Goal: Task Accomplishment & Management: Use online tool/utility

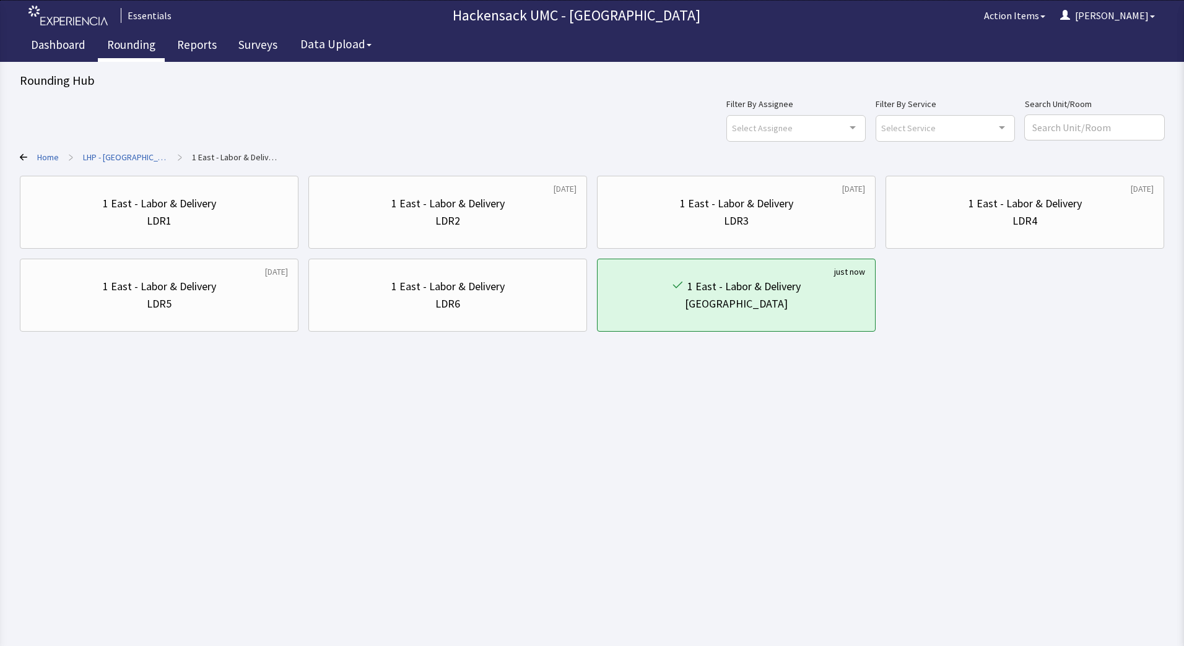
click at [130, 49] on link "Rounding" at bounding box center [131, 46] width 67 height 31
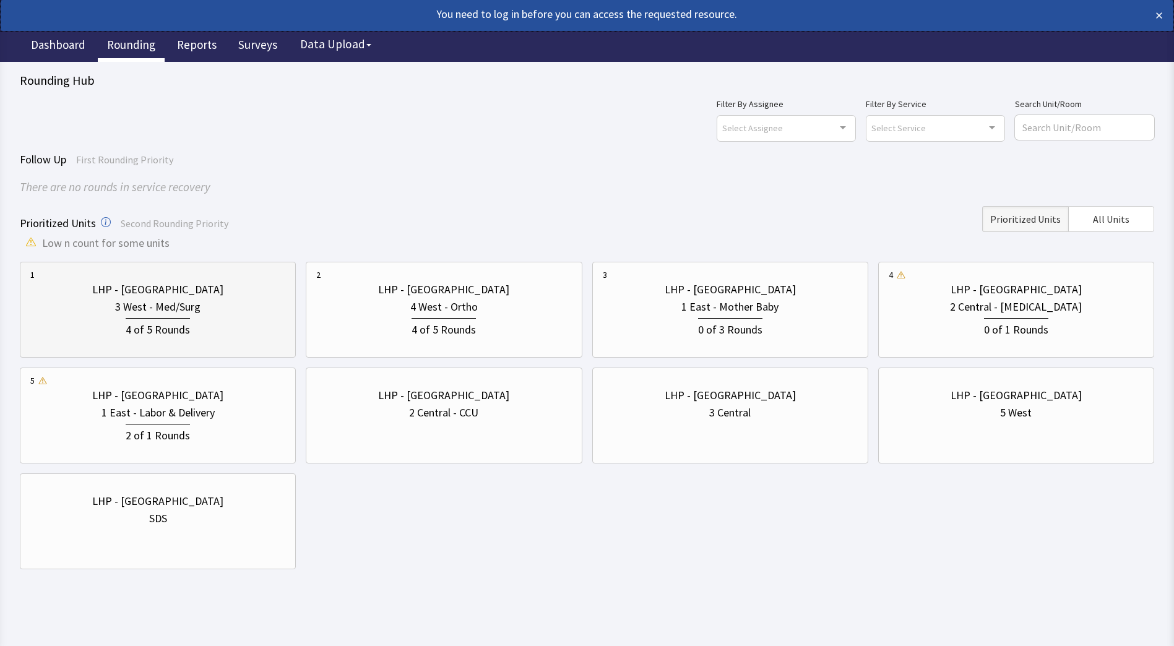
click at [140, 299] on div "3 West - Med/Surg" at bounding box center [157, 306] width 85 height 17
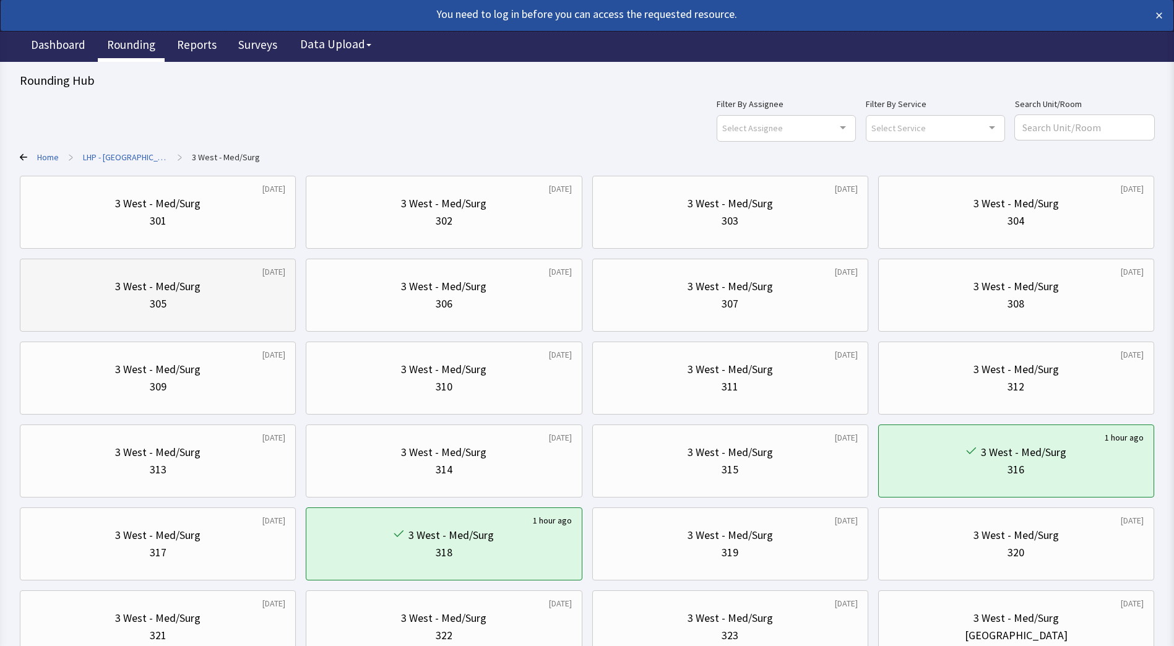
click at [219, 308] on div "305" at bounding box center [157, 303] width 255 height 17
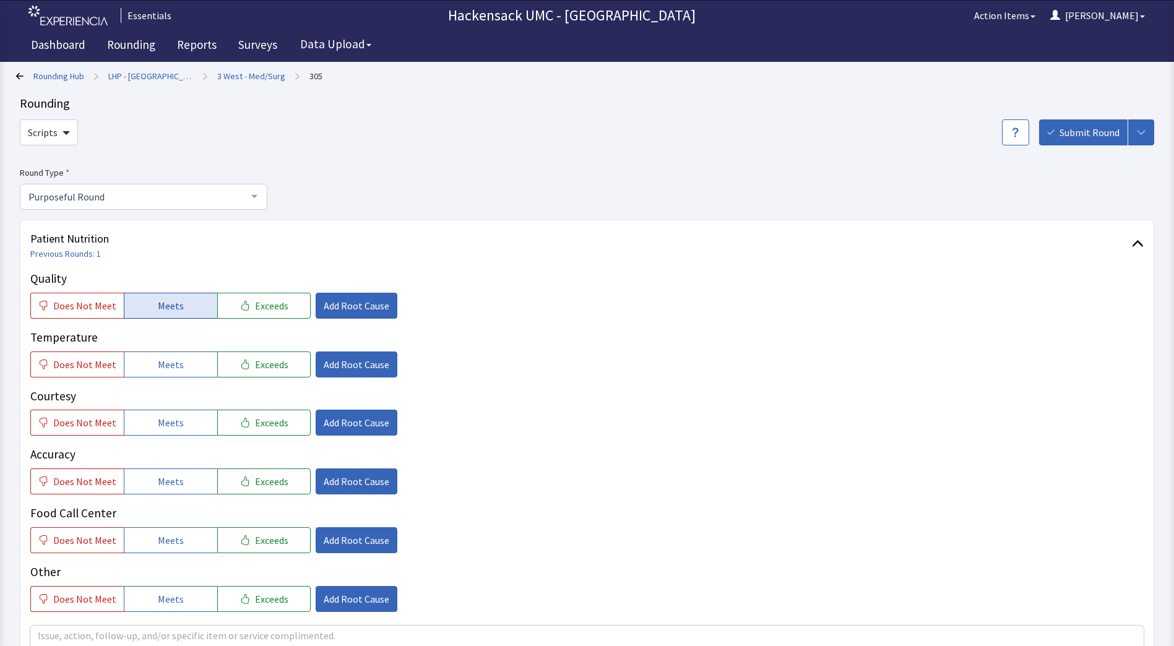
click at [168, 309] on span "Meets" at bounding box center [171, 305] width 26 height 15
click at [171, 355] on button "Meets" at bounding box center [170, 365] width 93 height 26
click at [165, 426] on span "Meets" at bounding box center [171, 422] width 26 height 15
click at [165, 478] on span "Meets" at bounding box center [171, 481] width 26 height 15
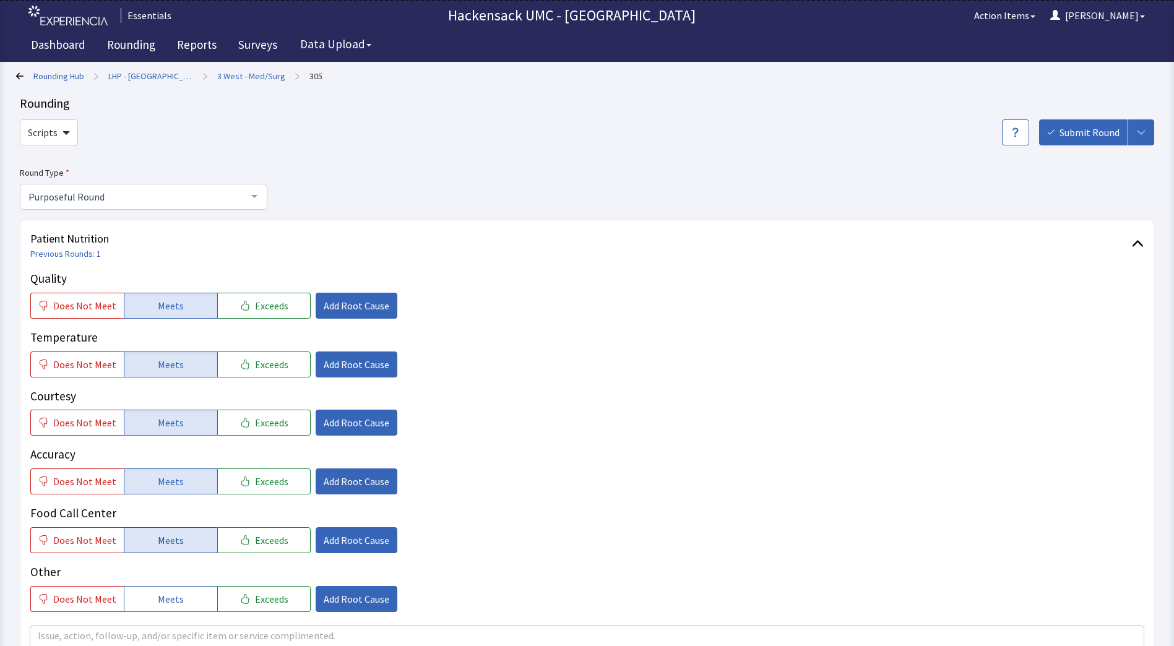
click at [167, 540] on span "Meets" at bounding box center [171, 540] width 26 height 15
click at [168, 593] on span "Meets" at bounding box center [171, 599] width 26 height 15
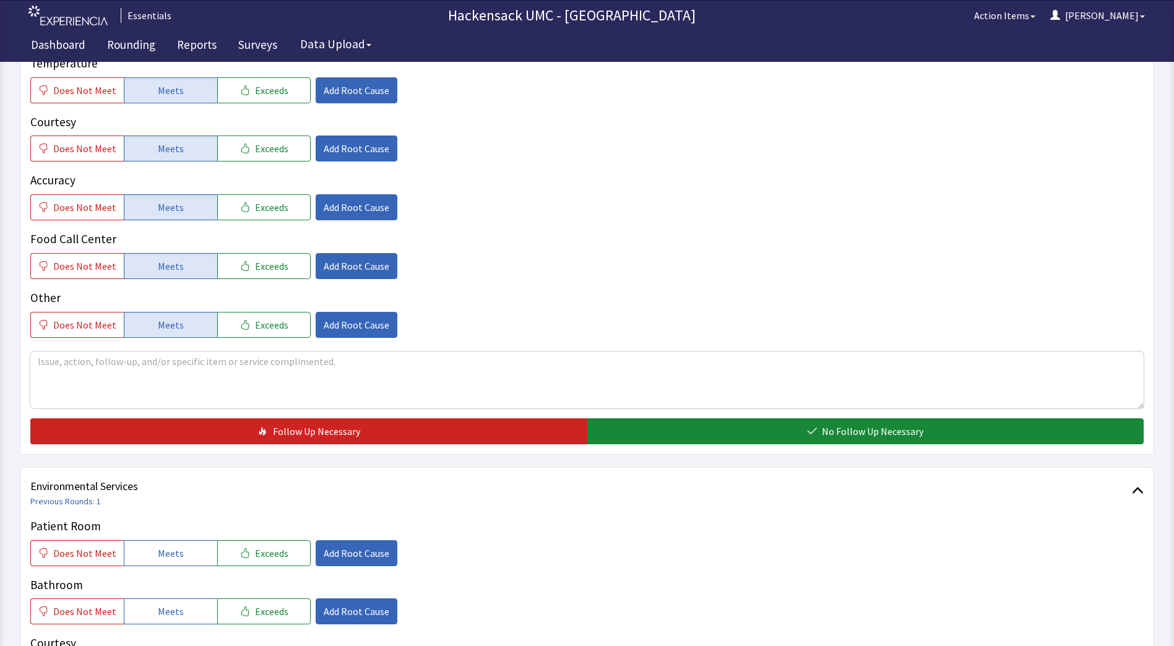
scroll to position [275, 0]
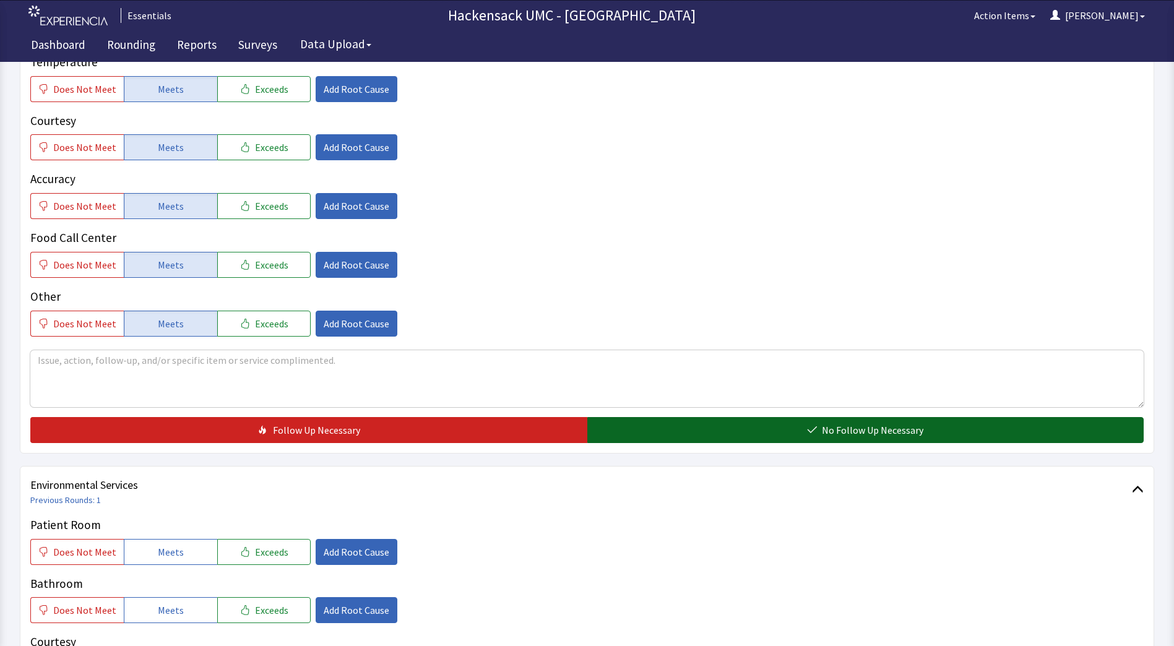
click at [852, 426] on span "No Follow Up Necessary" at bounding box center [873, 430] width 102 height 15
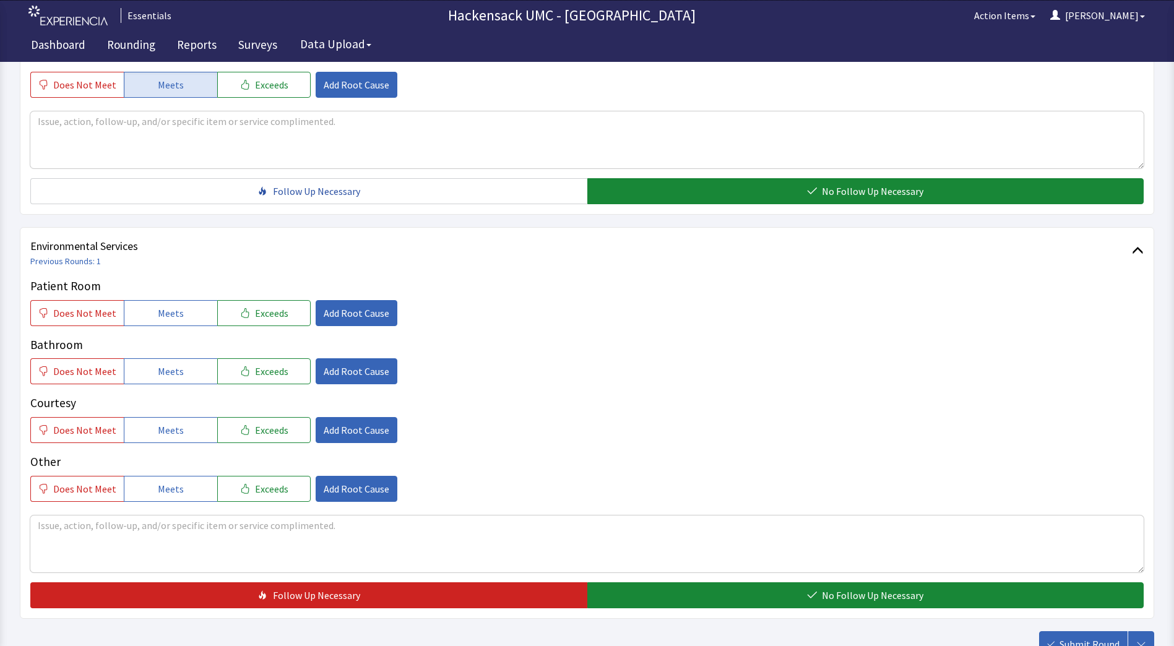
scroll to position [607, 0]
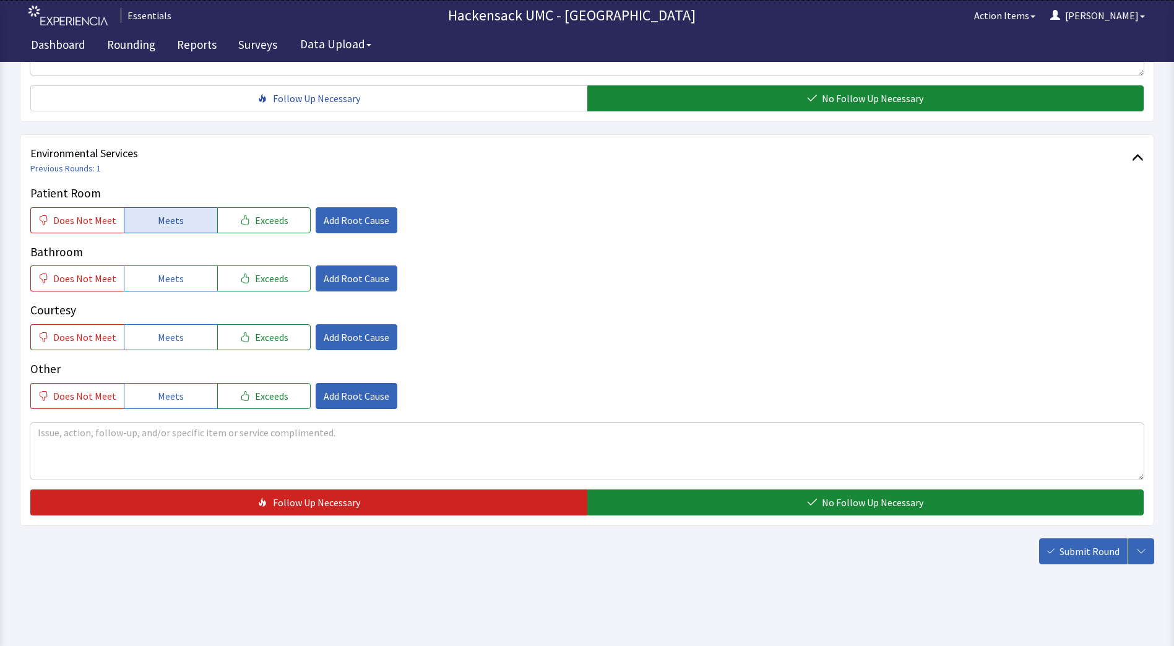
click at [182, 223] on button "Meets" at bounding box center [170, 220] width 93 height 26
click at [174, 270] on button "Meets" at bounding box center [170, 279] width 93 height 26
click at [173, 328] on button "Meets" at bounding box center [170, 337] width 93 height 26
click at [174, 392] on span "Meets" at bounding box center [171, 396] width 26 height 15
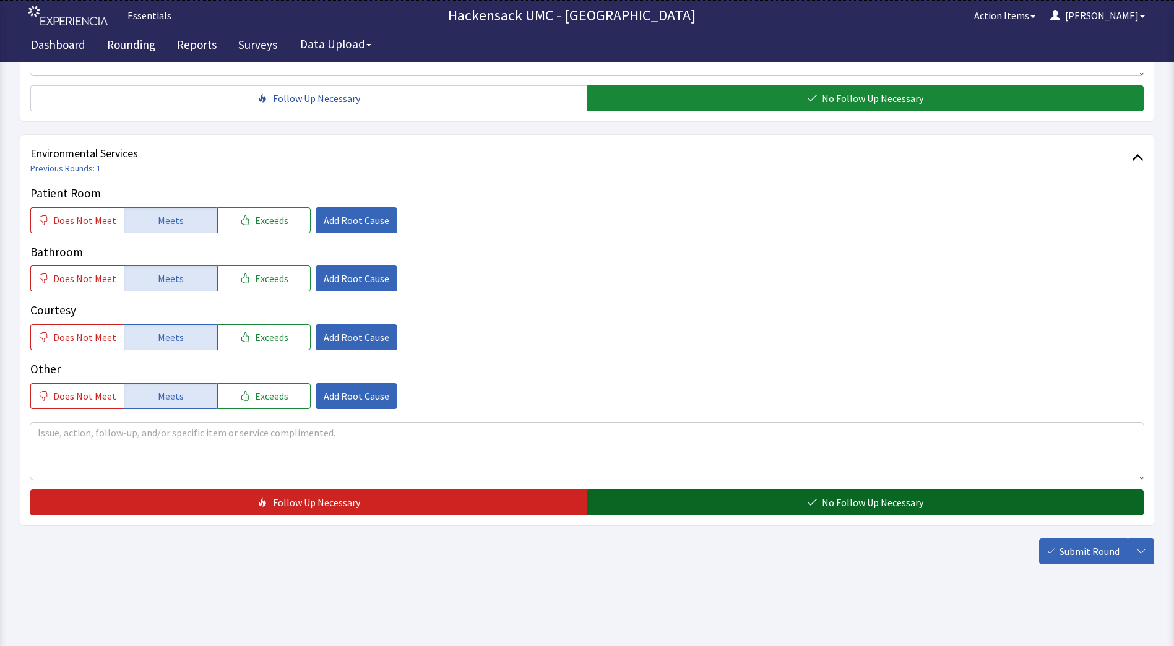
click at [756, 509] on button "No Follow Up Necessary" at bounding box center [865, 503] width 557 height 26
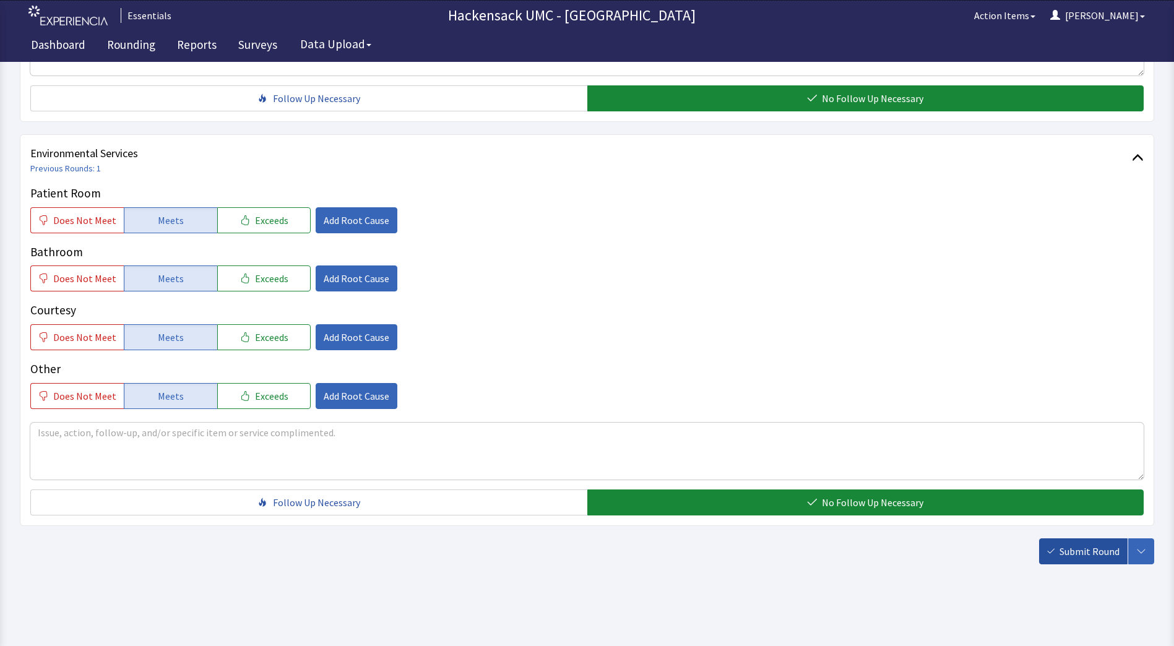
click at [1055, 550] on icon "button" at bounding box center [1050, 551] width 7 height 7
